Goal: Transaction & Acquisition: Purchase product/service

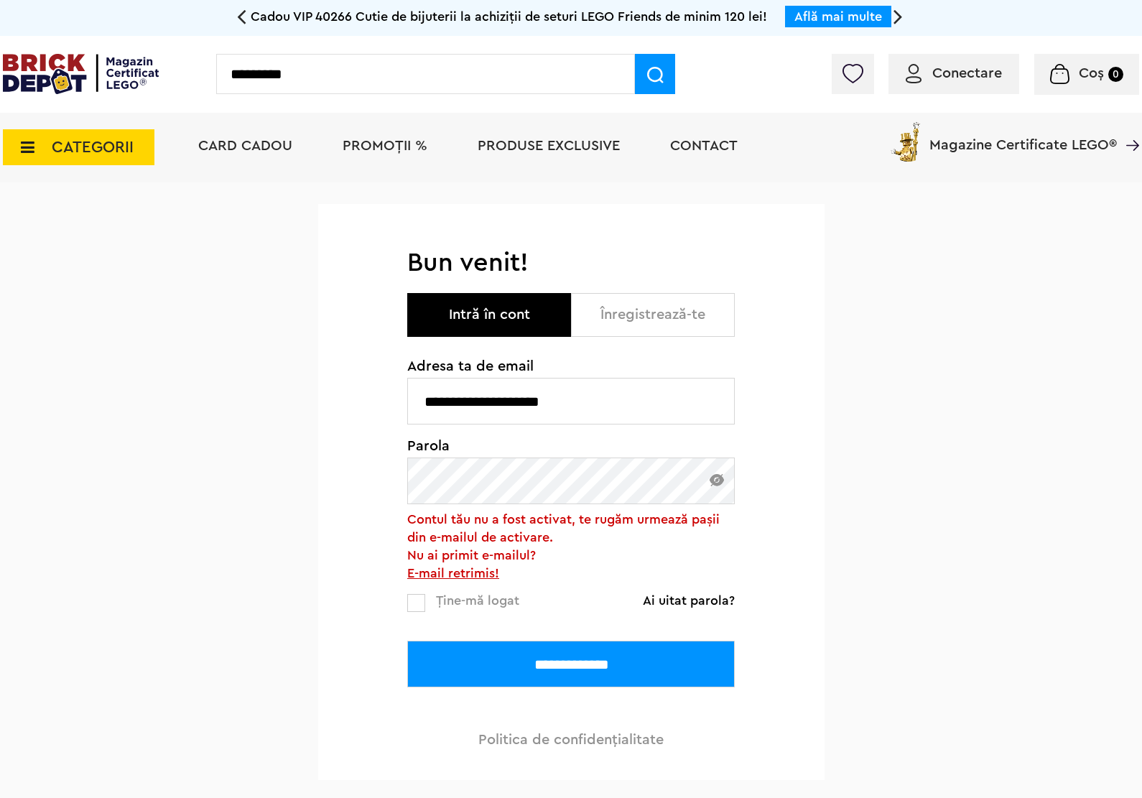
type input "*********"
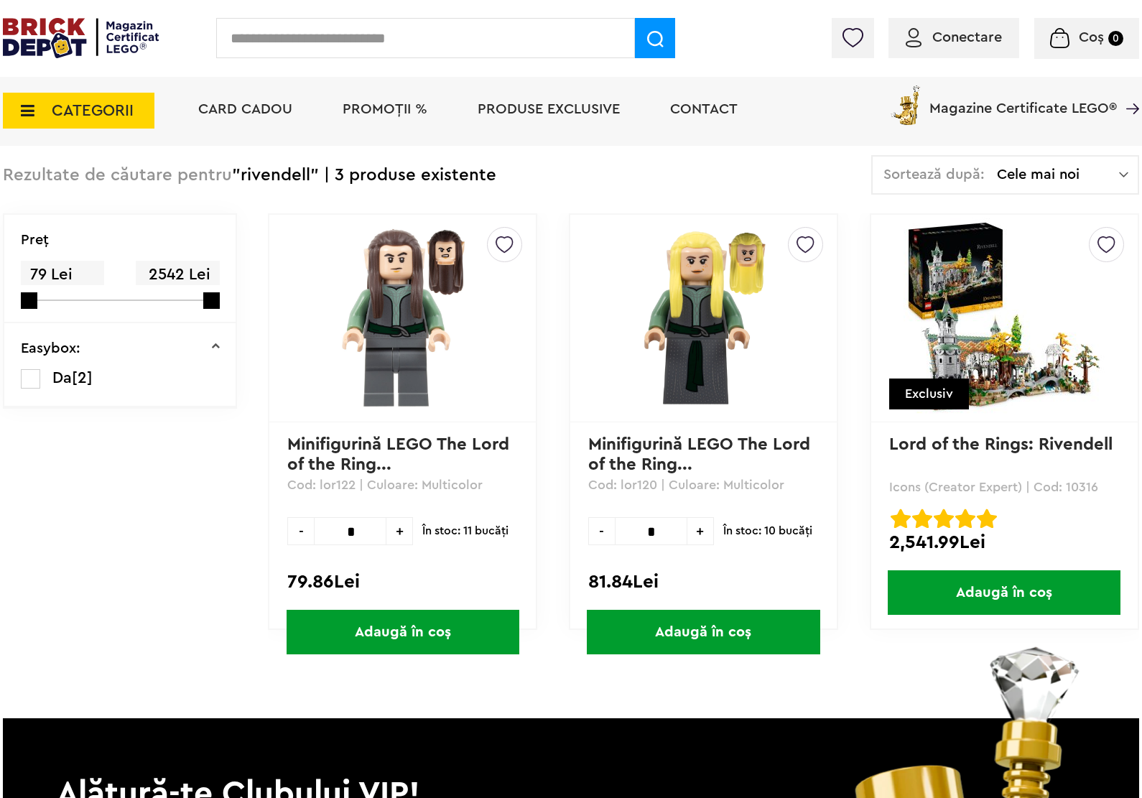
scroll to position [90, 0]
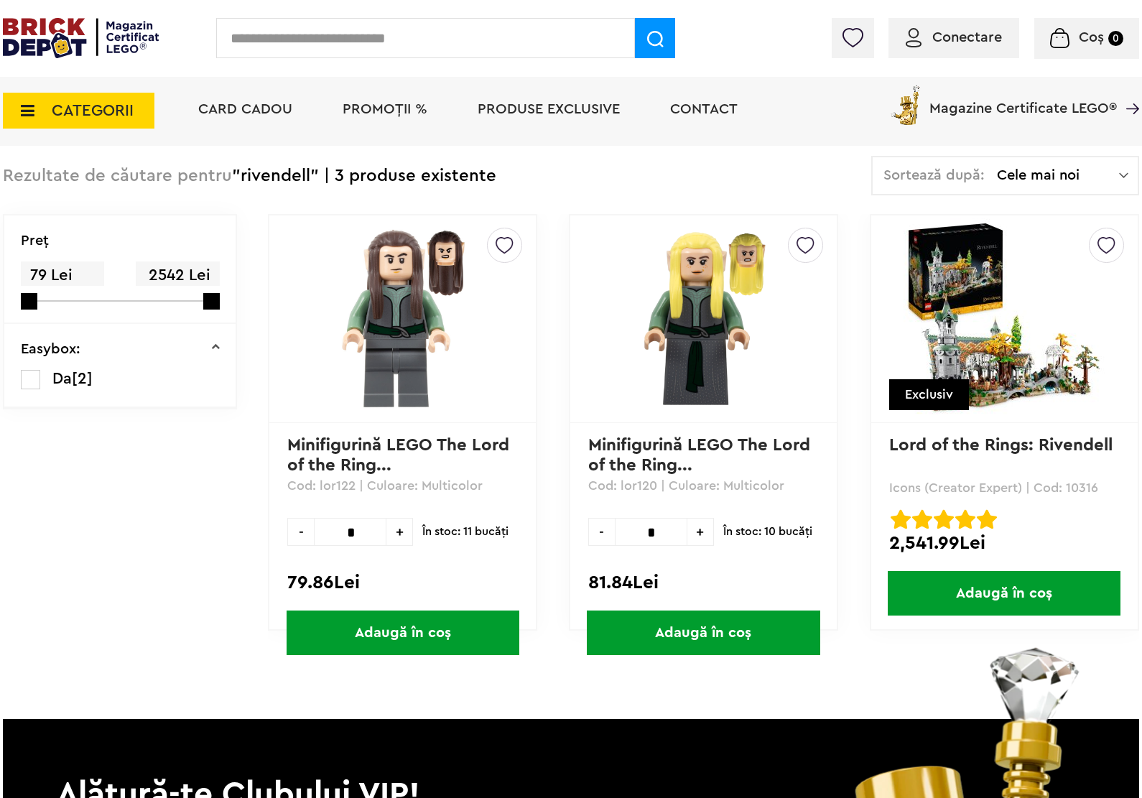
click at [345, 37] on input "text" at bounding box center [425, 38] width 419 height 40
type input "*****"
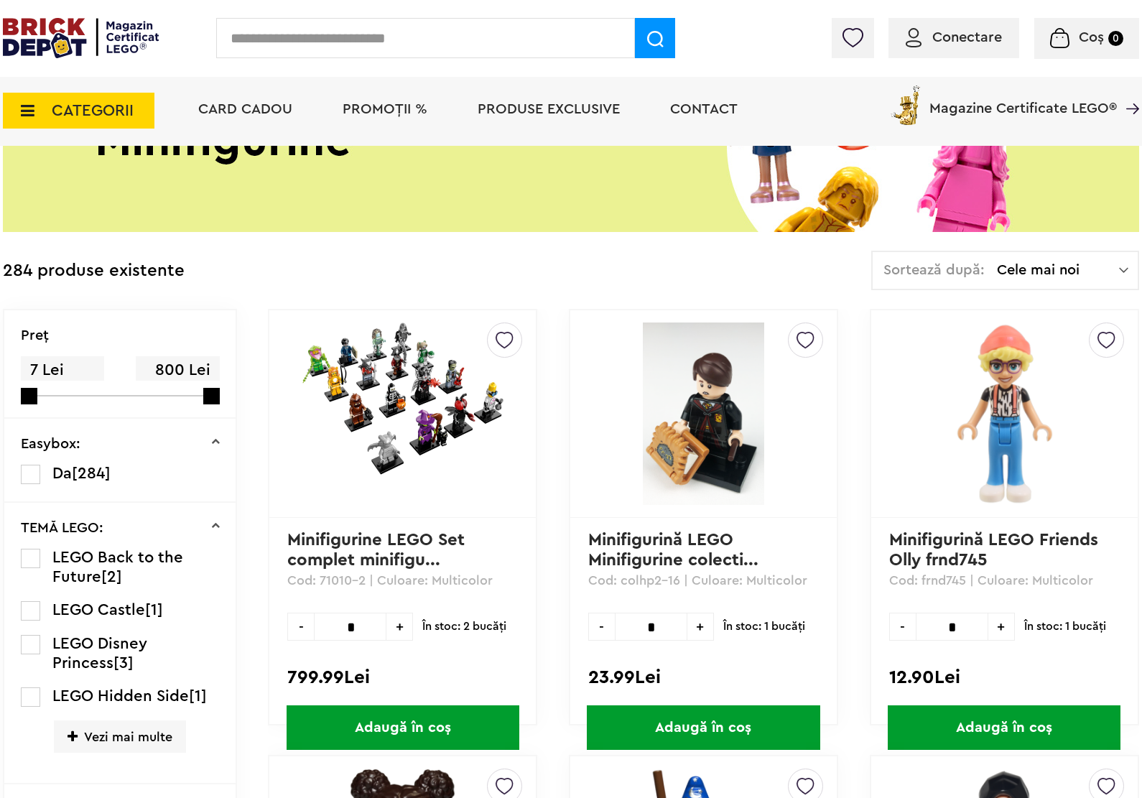
scroll to position [180, 0]
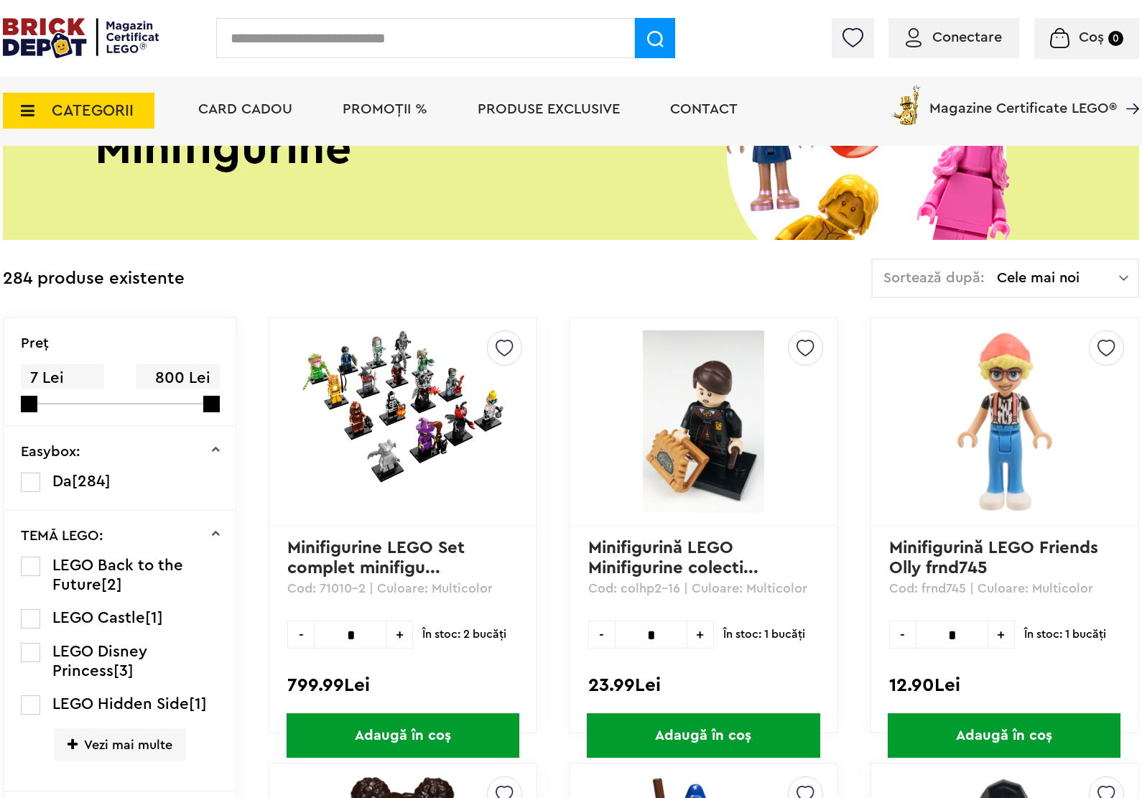
click at [408, 372] on img at bounding box center [402, 406] width 201 height 152
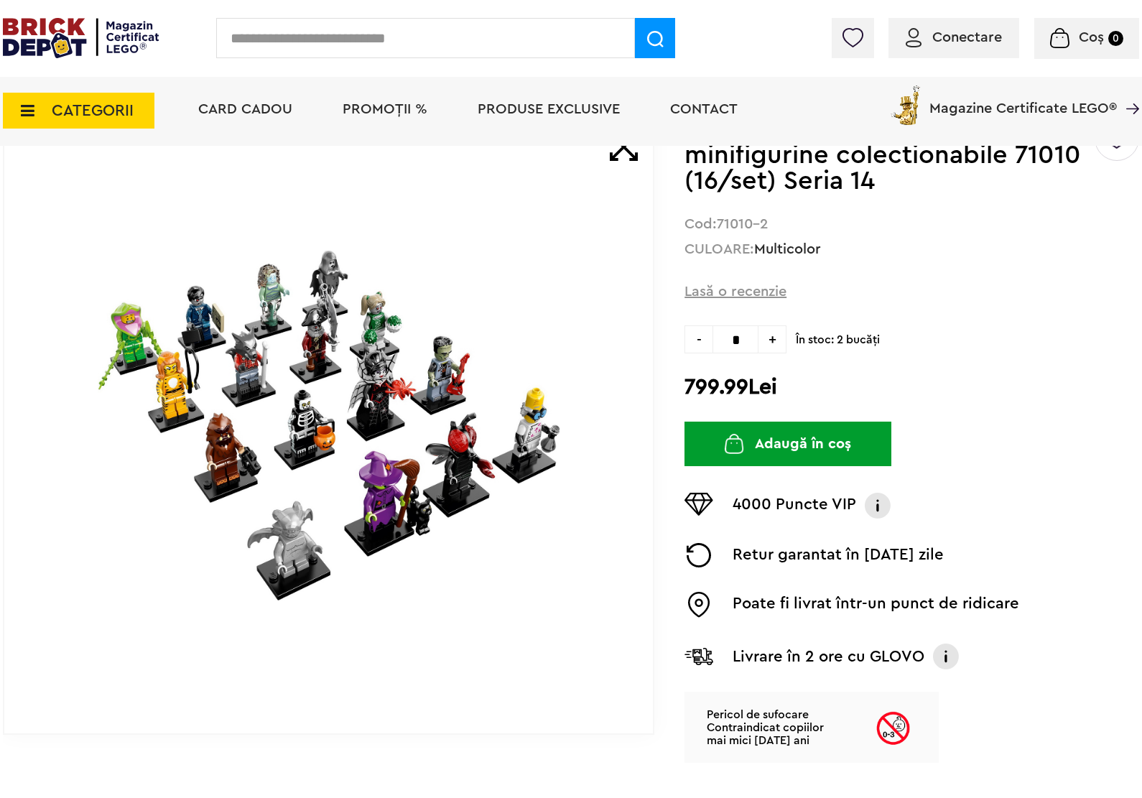
scroll to position [90, 0]
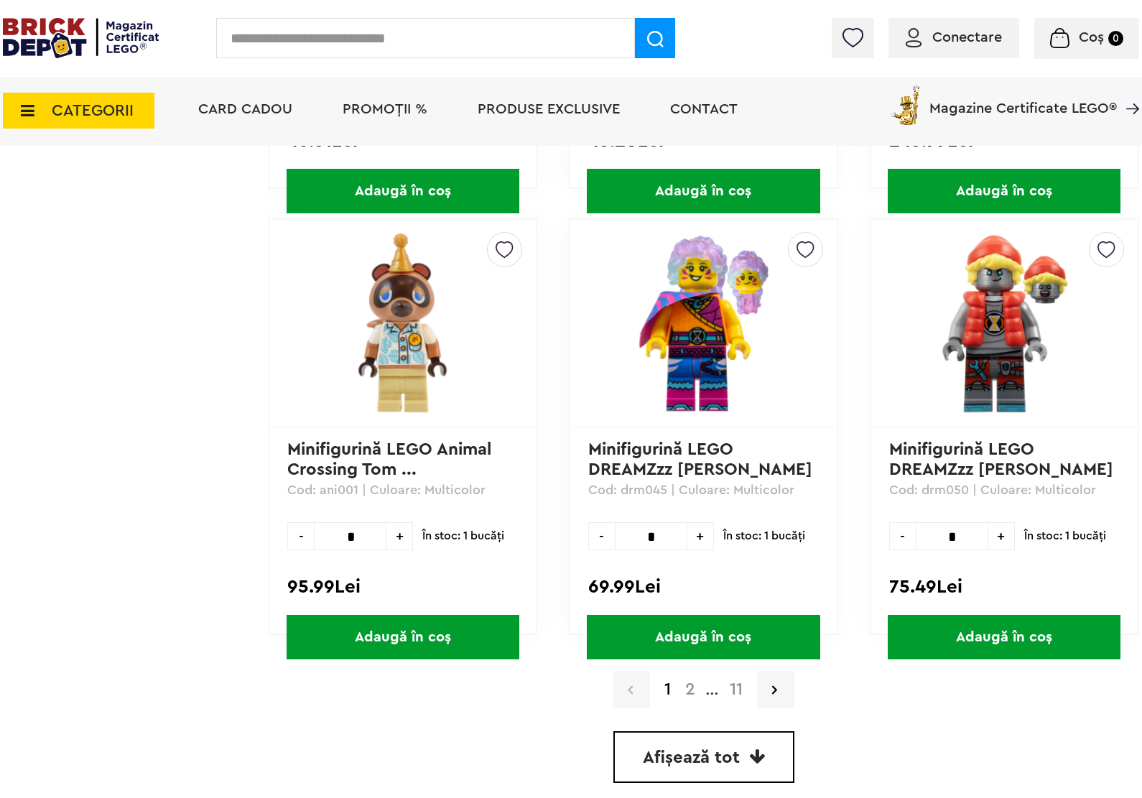
scroll to position [3950, 0]
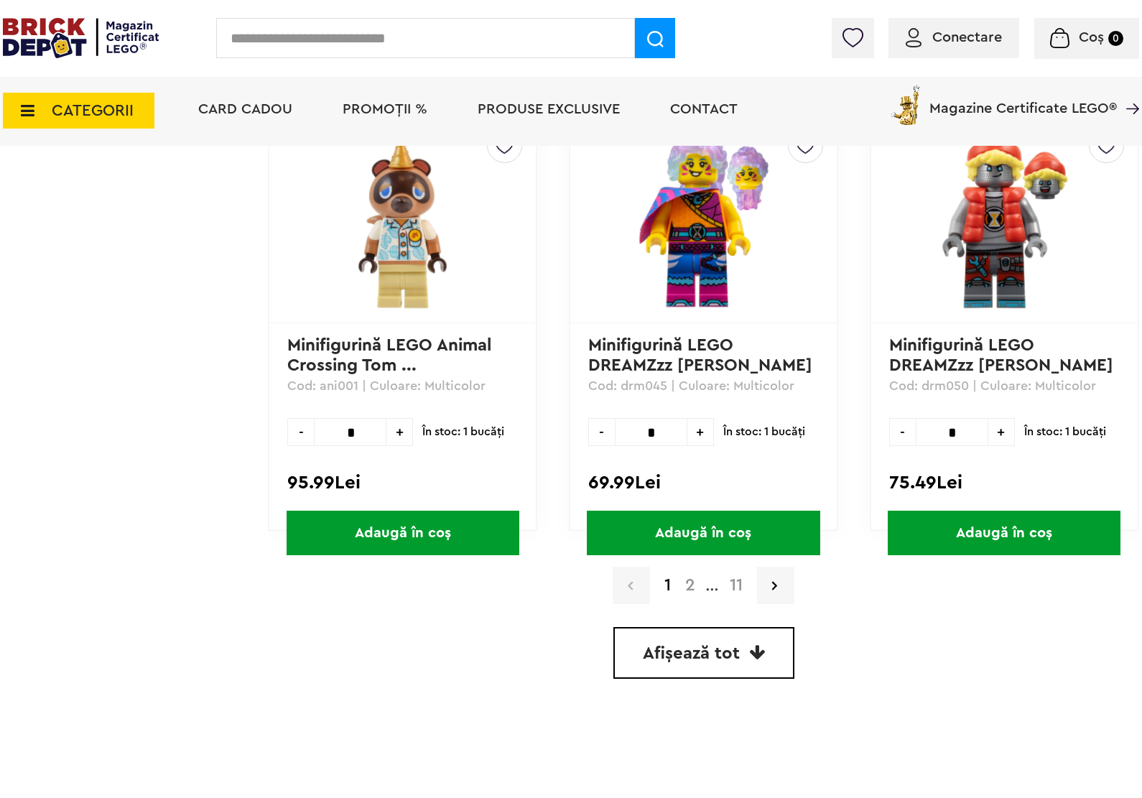
click at [712, 665] on link "Afișează tot" at bounding box center [703, 653] width 181 height 52
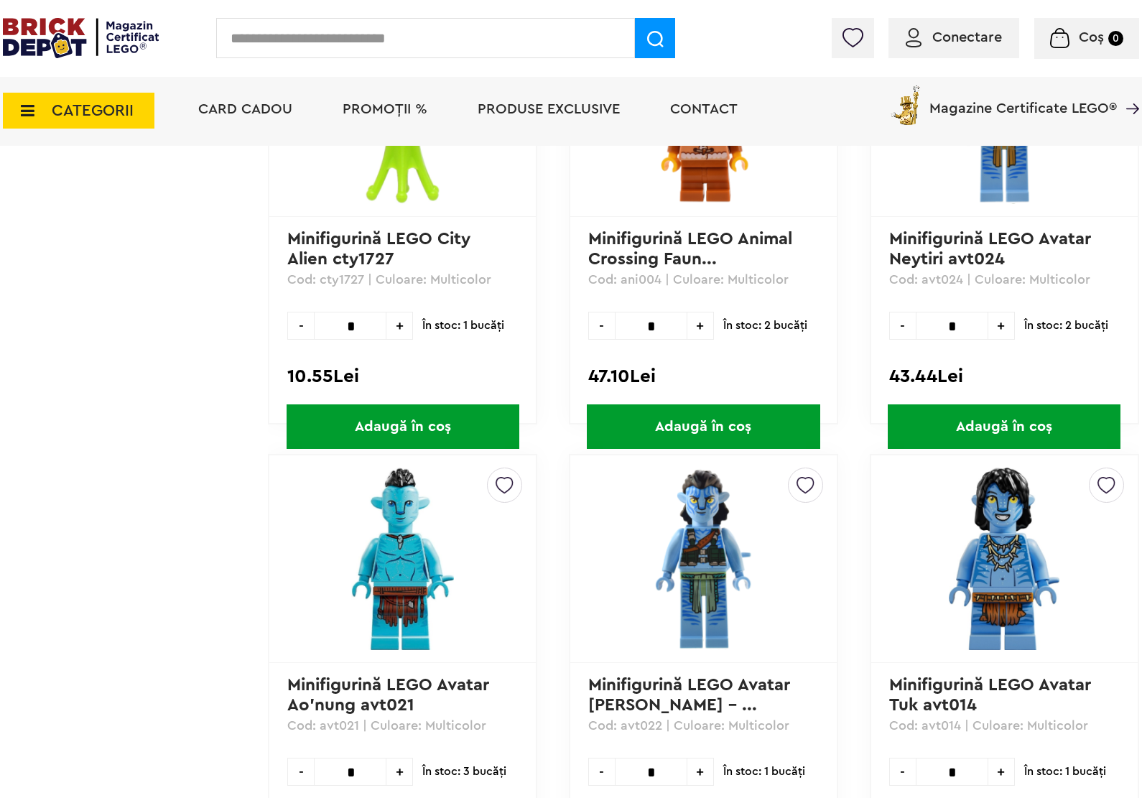
scroll to position [7720, 0]
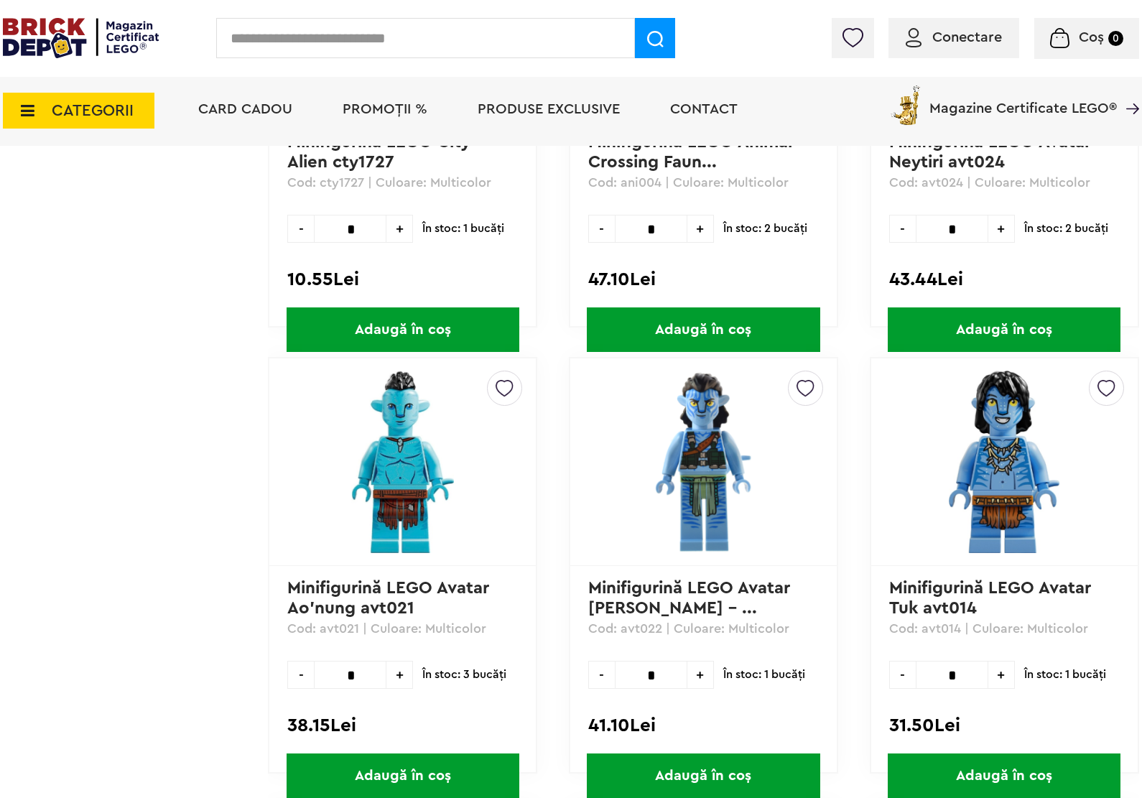
drag, startPoint x: 532, startPoint y: 452, endPoint x: 133, endPoint y: 429, distance: 400.0
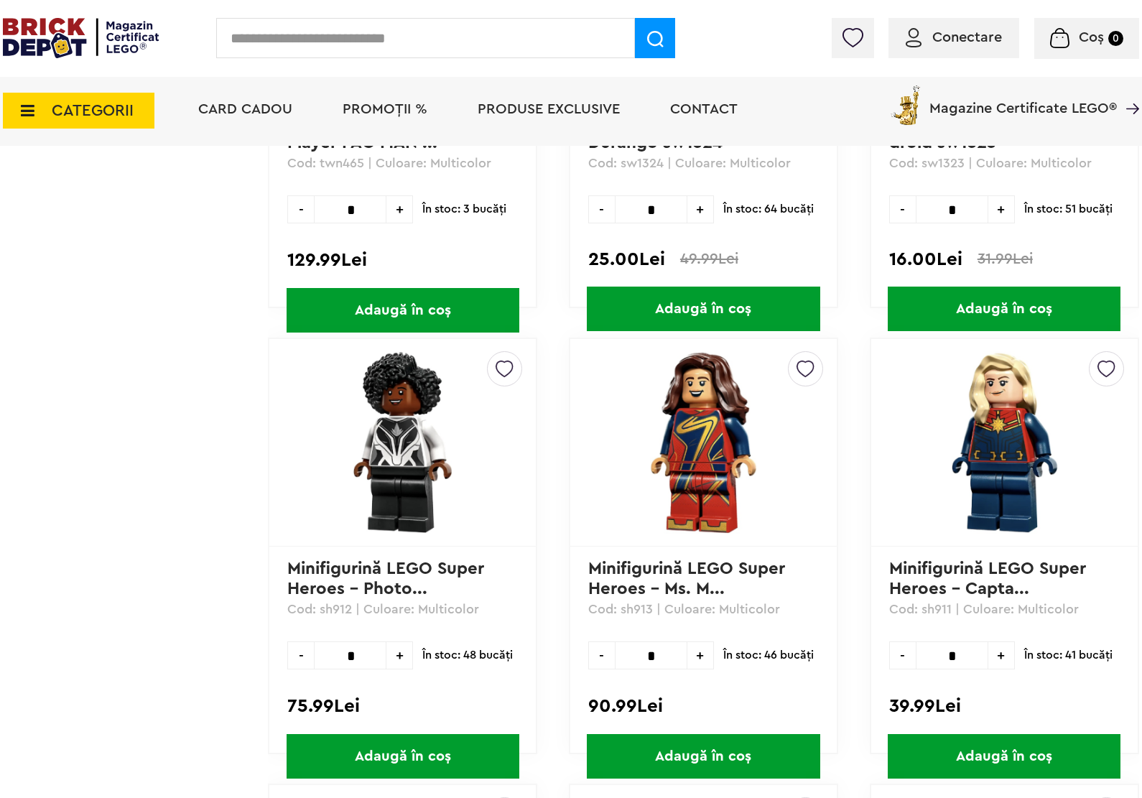
scroll to position [10862, 0]
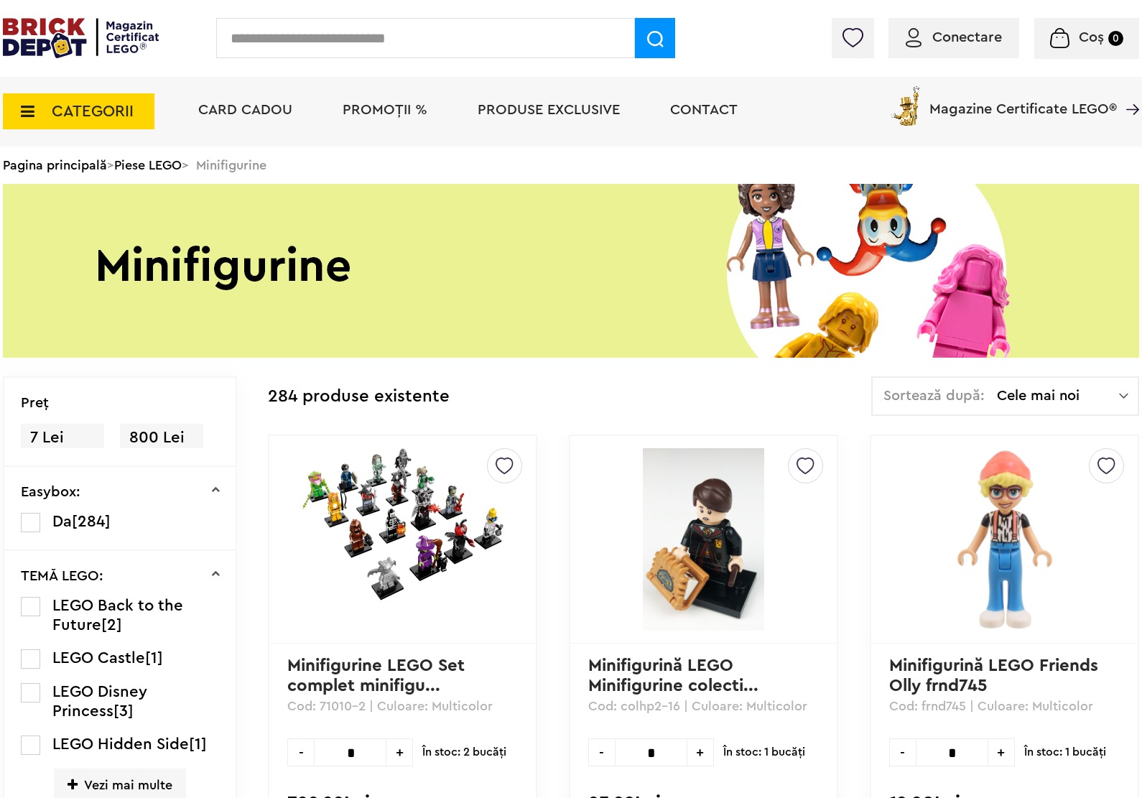
scroll to position [3923, 0]
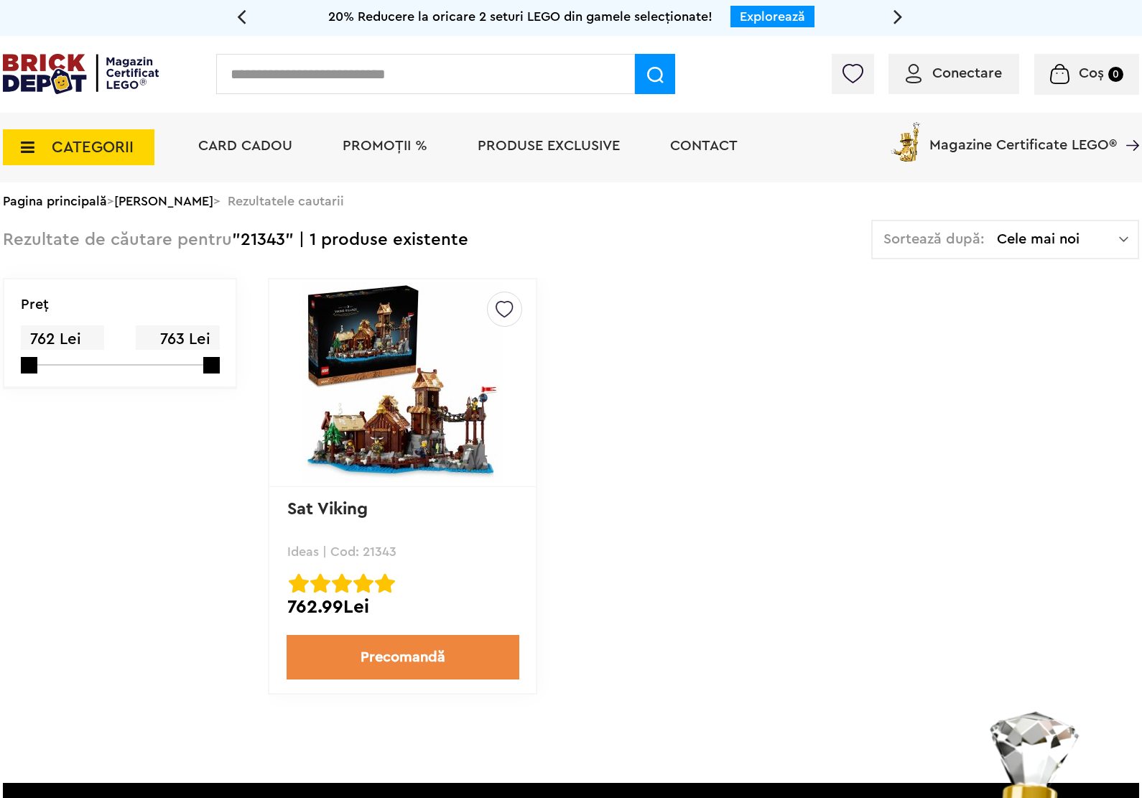
click at [404, 374] on img at bounding box center [402, 382] width 201 height 201
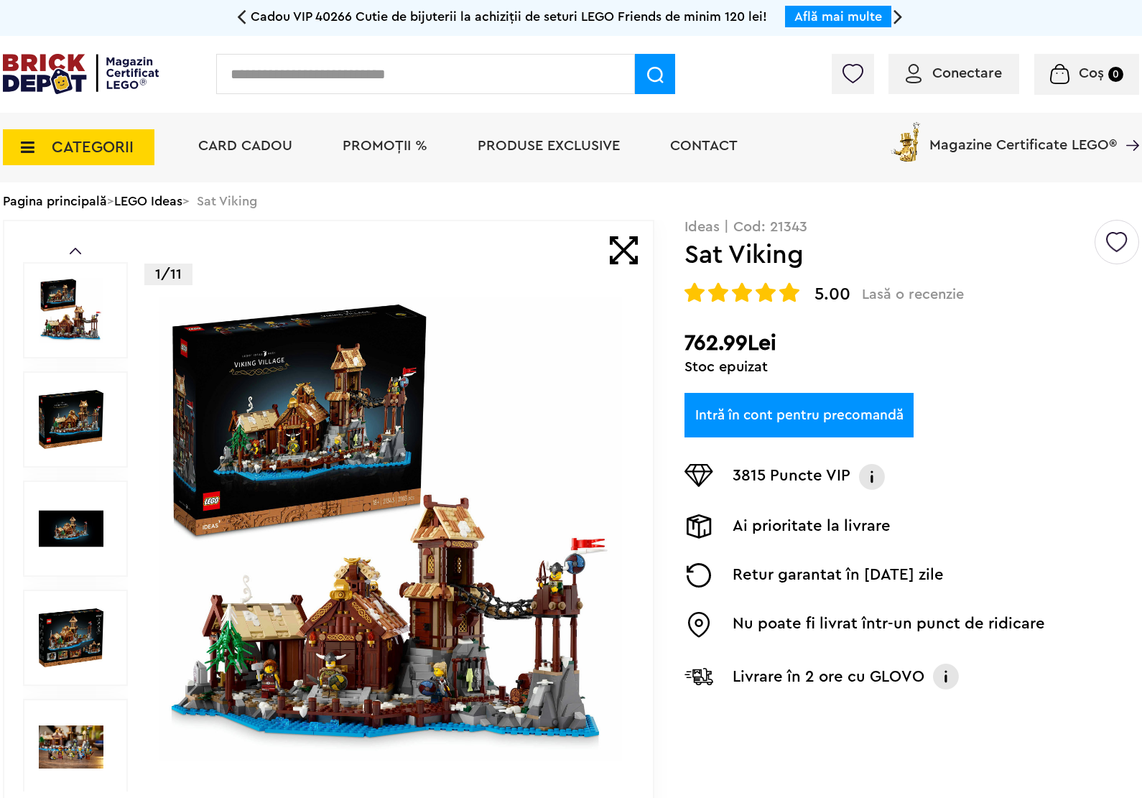
click at [766, 411] on link "Intră în cont pentru precomandă" at bounding box center [798, 415] width 229 height 45
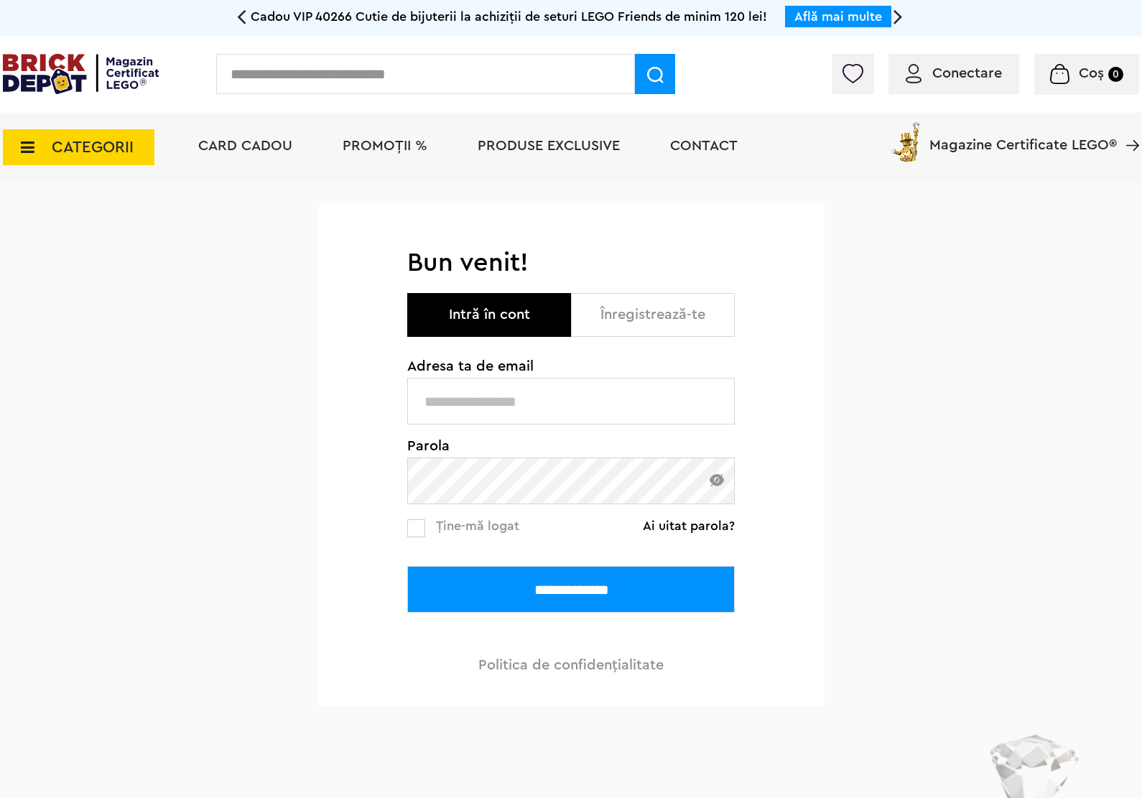
drag, startPoint x: 543, startPoint y: 404, endPoint x: 552, endPoint y: 418, distance: 16.7
click at [543, 404] on input "text" at bounding box center [570, 401] width 327 height 47
type input "**********"
click at [589, 580] on input "**********" at bounding box center [570, 589] width 327 height 47
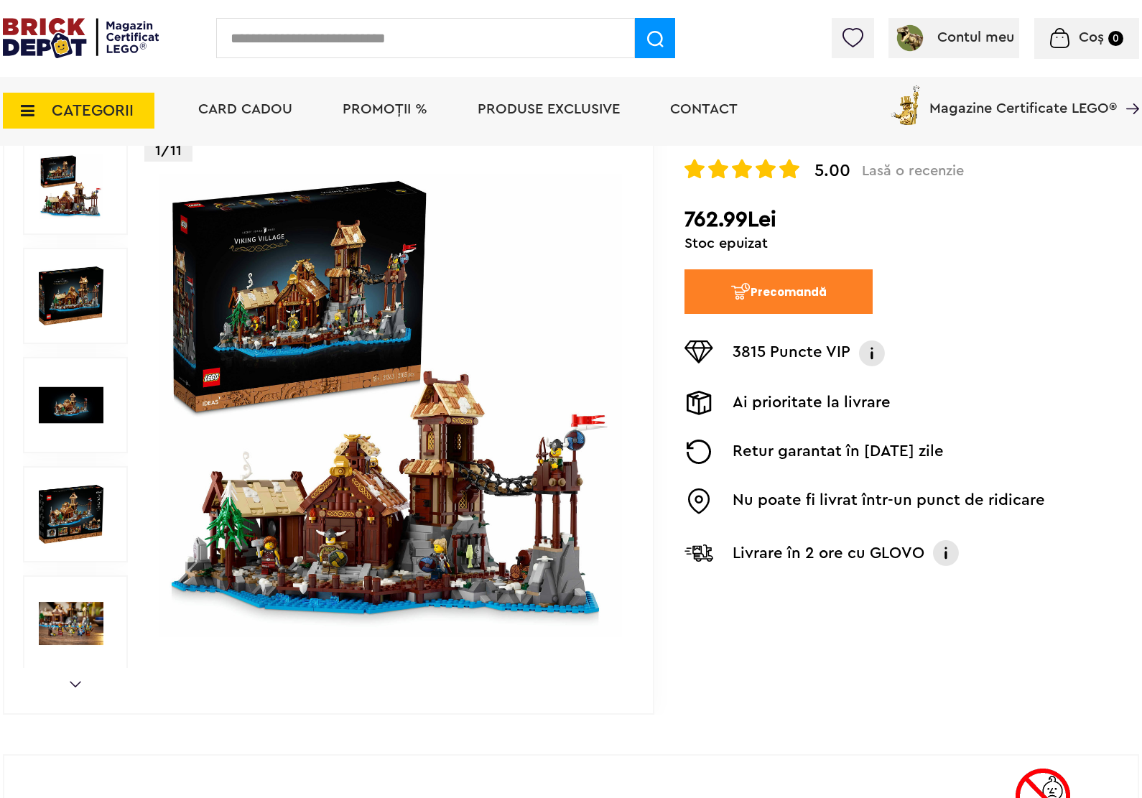
scroll to position [180, 0]
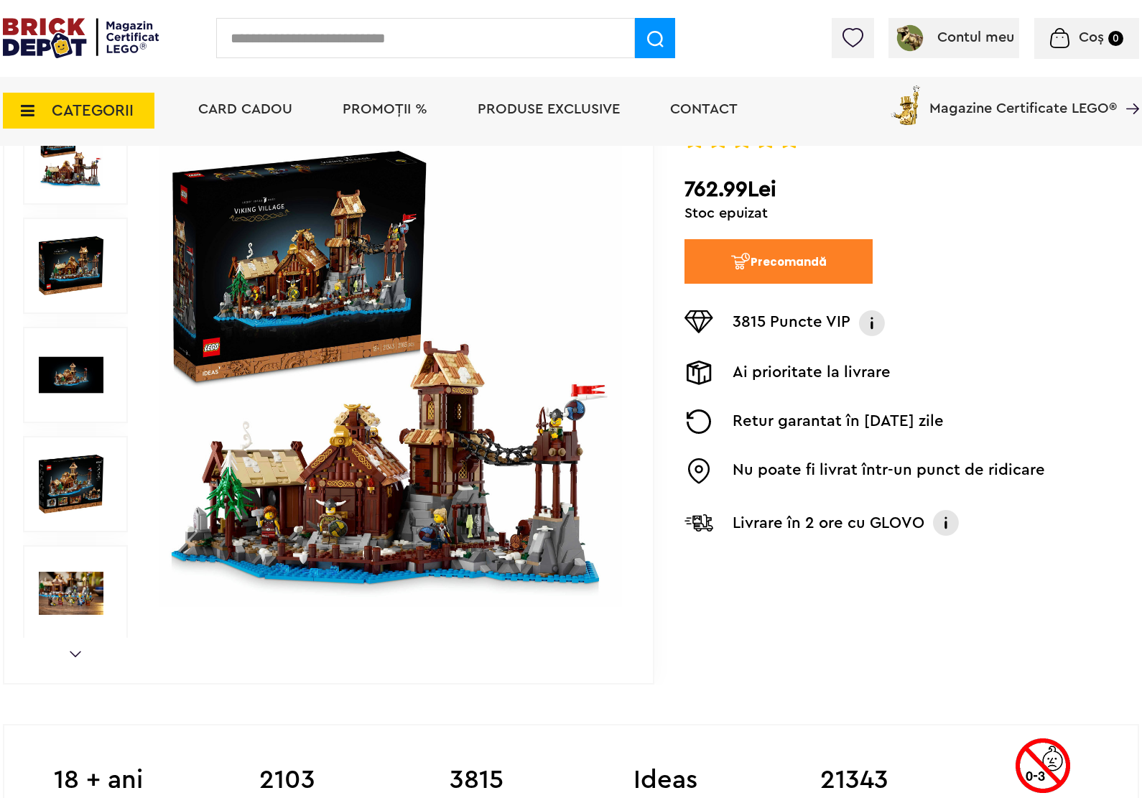
click at [382, 381] on img at bounding box center [390, 375] width 462 height 462
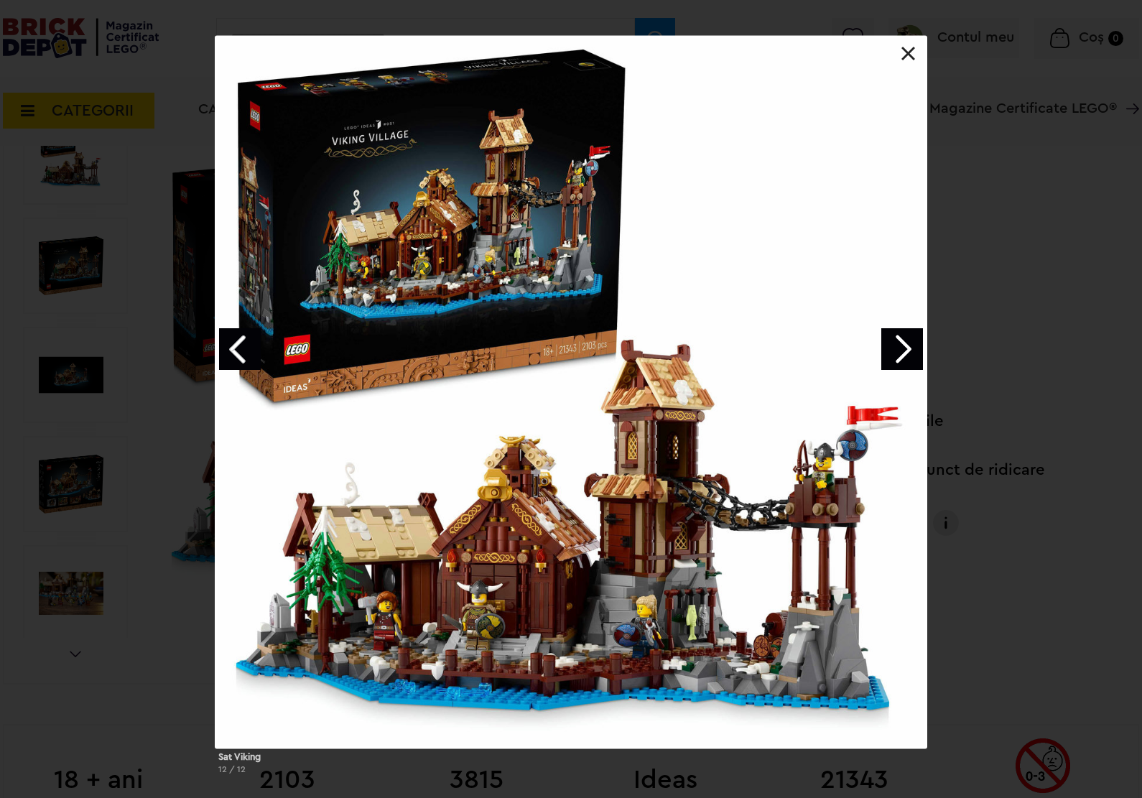
click at [893, 357] on link "Next image" at bounding box center [902, 349] width 42 height 42
click at [898, 355] on link "Next image" at bounding box center [902, 349] width 42 height 42
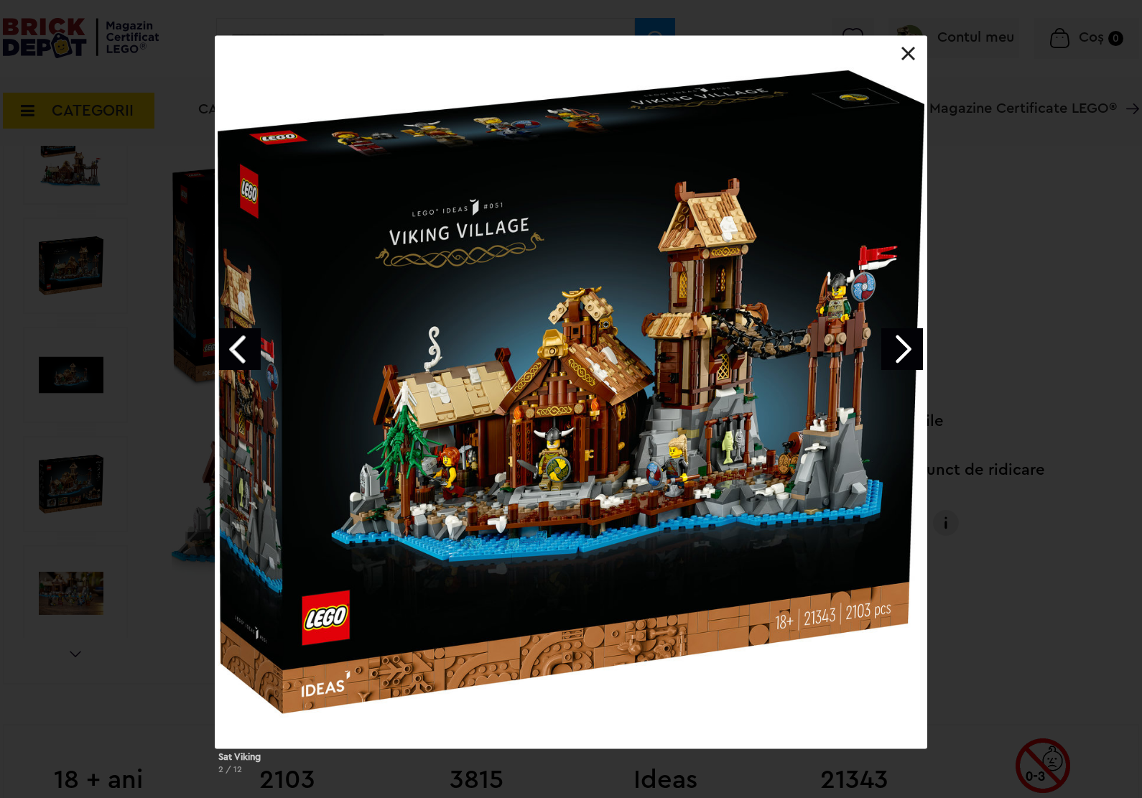
click at [898, 355] on link "Next image" at bounding box center [902, 349] width 42 height 42
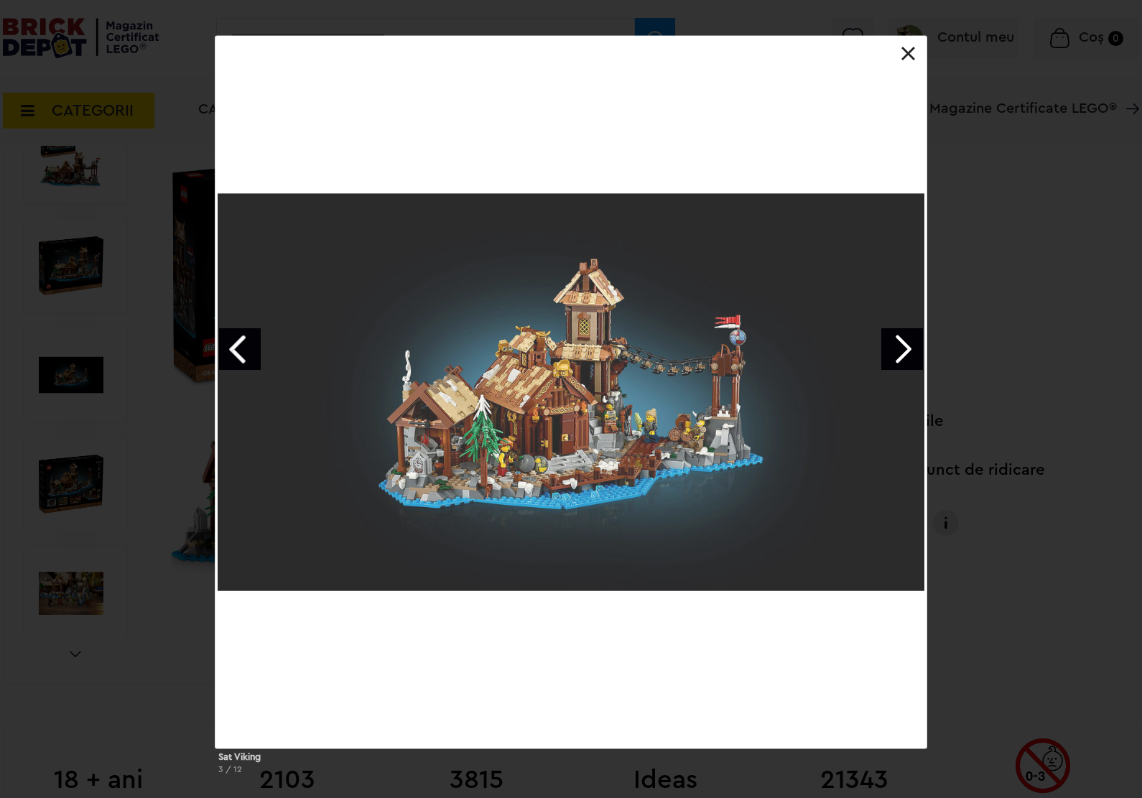
click at [1025, 348] on div "Sat Viking 3 / 12" at bounding box center [571, 411] width 1142 height 750
